Goal: Transaction & Acquisition: Book appointment/travel/reservation

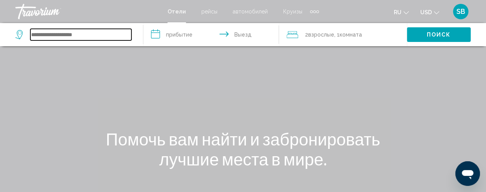
click at [65, 38] on input "Search widget" at bounding box center [80, 35] width 101 height 12
click at [68, 37] on input "Search widget" at bounding box center [80, 35] width 101 height 12
click at [88, 35] on input "Search widget" at bounding box center [80, 35] width 101 height 12
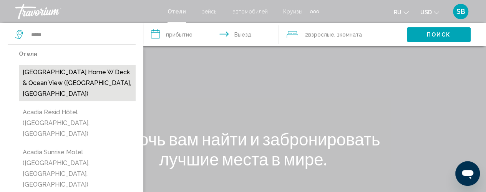
click at [75, 72] on button "[GEOGRAPHIC_DATA] Home w Deck & Ocean View ([GEOGRAPHIC_DATA], [GEOGRAPHIC_DATA…" at bounding box center [77, 83] width 117 height 36
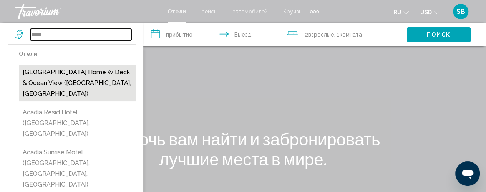
type input "**********"
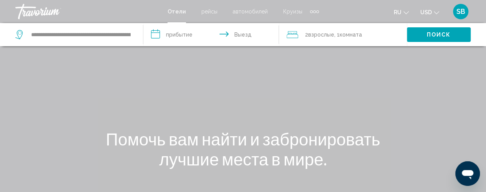
click at [181, 30] on input "**********" at bounding box center [212, 35] width 139 height 25
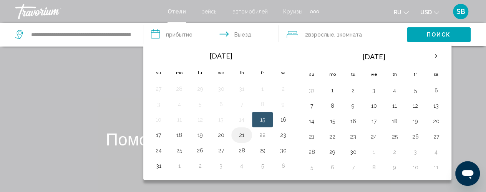
click at [241, 135] on button "21" at bounding box center [242, 135] width 12 height 11
click at [263, 135] on button "22" at bounding box center [262, 135] width 12 height 11
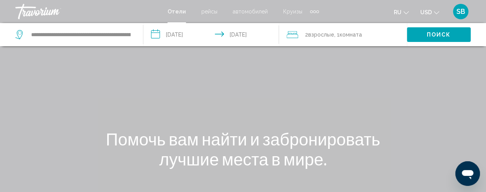
click at [242, 33] on input "**********" at bounding box center [212, 35] width 139 height 25
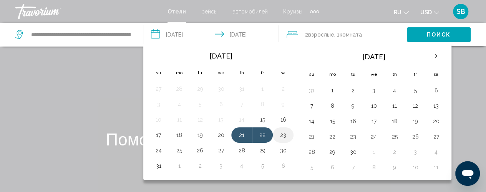
click at [282, 136] on button "23" at bounding box center [283, 135] width 12 height 11
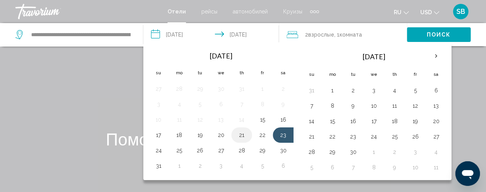
click at [240, 133] on button "21" at bounding box center [242, 135] width 12 height 11
type input "**********"
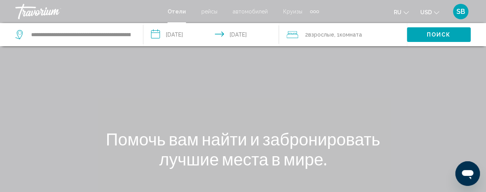
click at [348, 34] on span "Комната" at bounding box center [351, 35] width 22 height 6
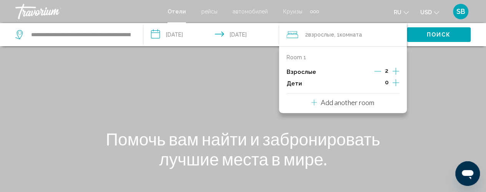
click at [398, 85] on icon "Increment children" at bounding box center [396, 82] width 7 height 9
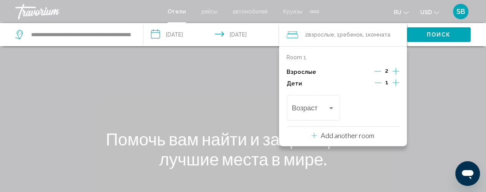
click at [398, 82] on icon "Increment children" at bounding box center [396, 82] width 7 height 7
click at [315, 109] on span "Travelers: 2 adults, 2 children" at bounding box center [310, 110] width 36 height 8
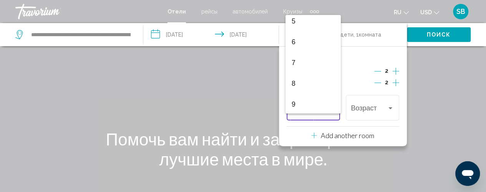
scroll to position [112, 0]
click at [311, 102] on span "9" at bounding box center [313, 100] width 43 height 21
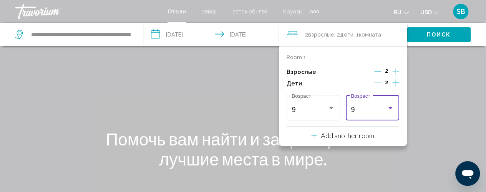
click at [380, 108] on div "9" at bounding box center [369, 110] width 36 height 8
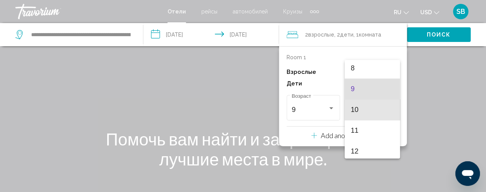
scroll to position [178, 0]
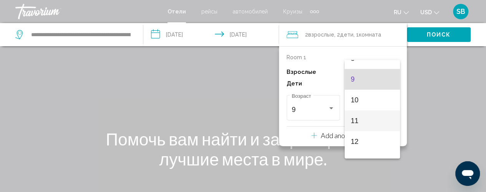
click at [359, 118] on span "11" at bounding box center [372, 120] width 43 height 21
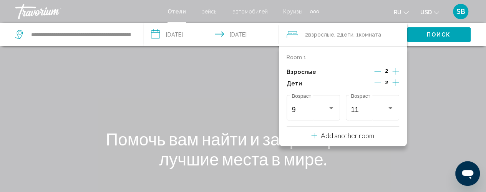
click at [428, 99] on div "Main content" at bounding box center [243, 115] width 486 height 231
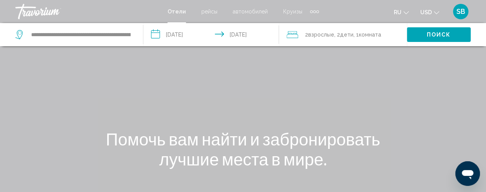
click at [444, 35] on span "Поиск" at bounding box center [439, 35] width 24 height 6
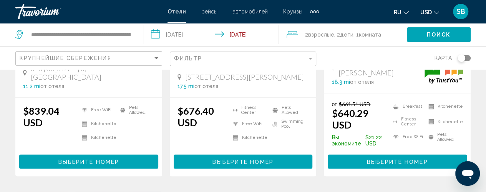
scroll to position [509, 0]
